Goal: Information Seeking & Learning: Learn about a topic

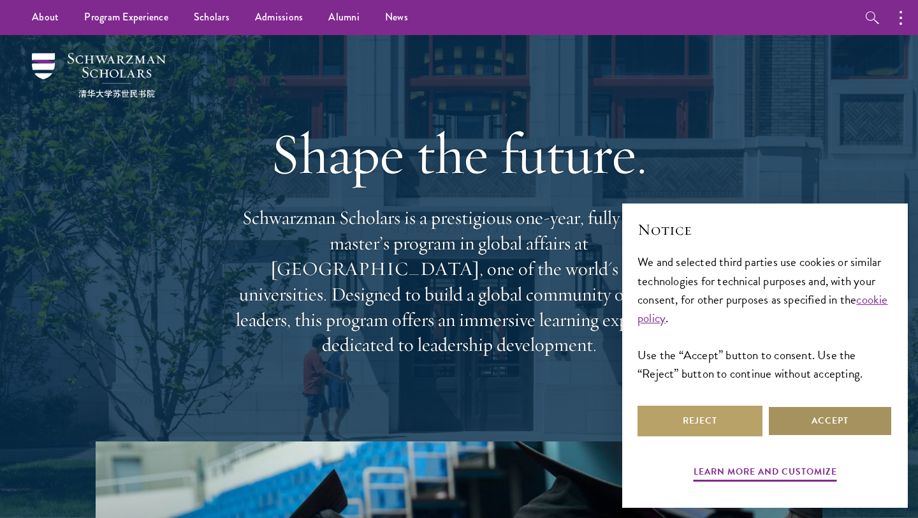
click at [787, 416] on button "Accept" at bounding box center [830, 421] width 125 height 31
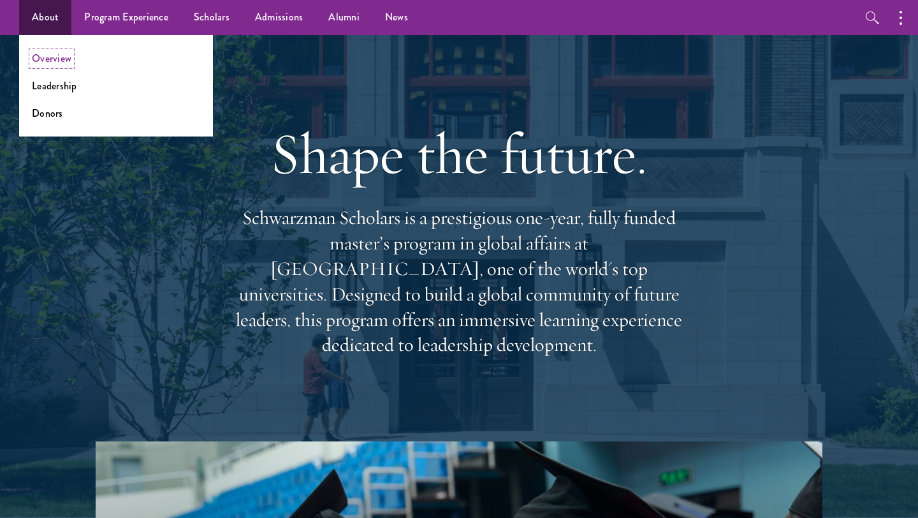
click at [38, 55] on link "Overview" at bounding box center [52, 58] width 40 height 15
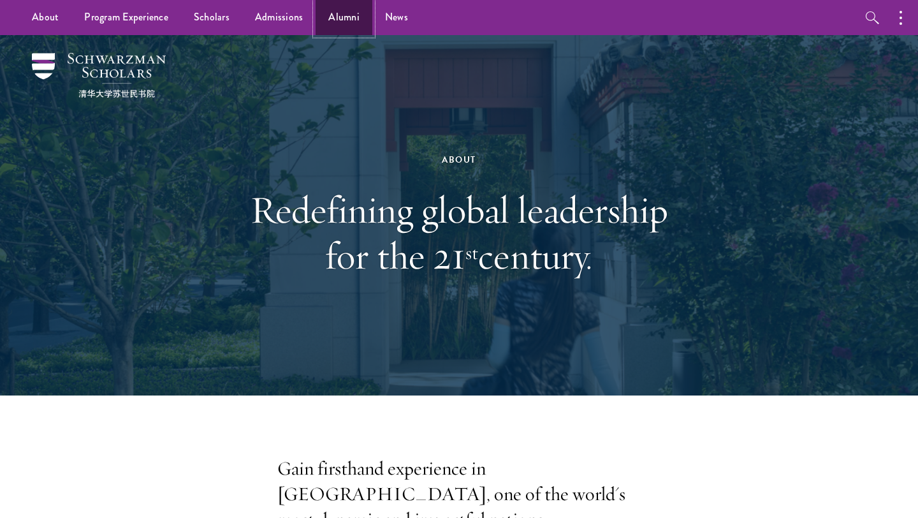
click at [325, 33] on link "Alumni" at bounding box center [344, 17] width 57 height 35
